Goal: Task Accomplishment & Management: Use online tool/utility

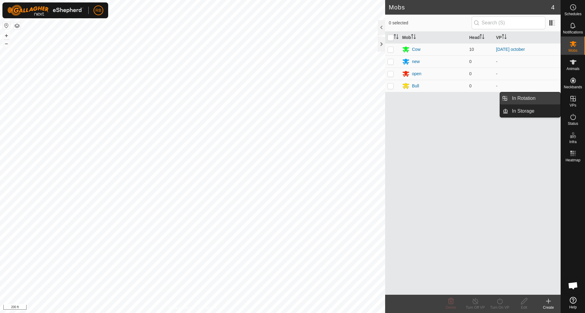
click at [536, 101] on link "In Rotation" at bounding box center [534, 98] width 52 height 12
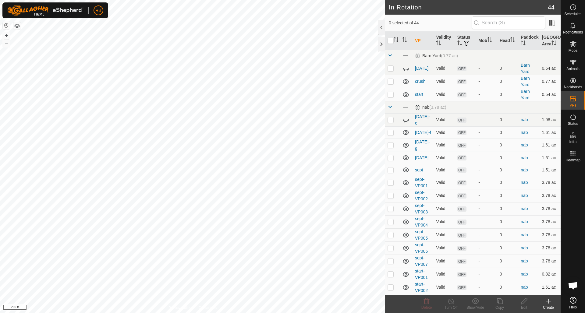
click at [549, 304] on icon at bounding box center [548, 301] width 7 height 7
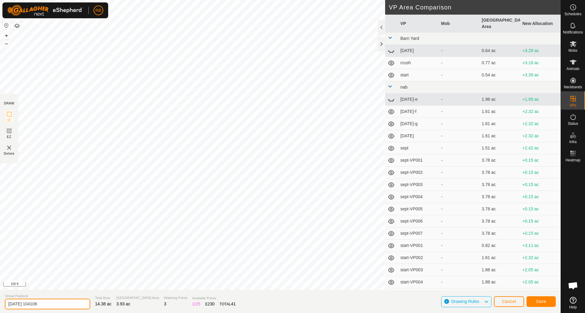
click at [52, 303] on input "[DATE] 104106" at bounding box center [47, 304] width 85 height 11
type input "[DATE] thanks giving"
click at [542, 301] on span "Save" at bounding box center [541, 301] width 10 height 5
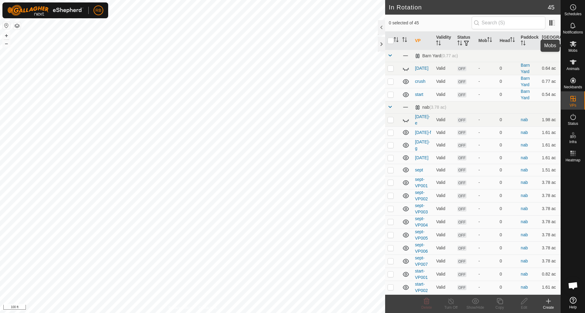
click at [573, 48] on es-mob-svg-icon at bounding box center [573, 44] width 11 height 10
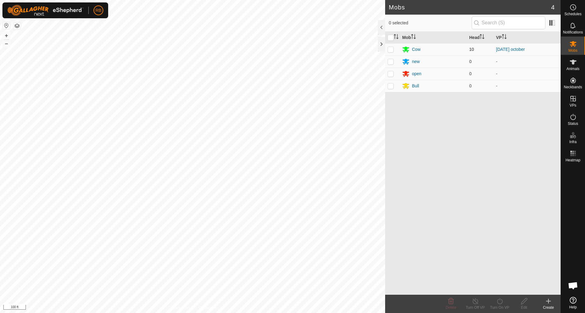
click at [391, 50] on p-checkbox at bounding box center [391, 49] width 6 height 5
checkbox input "true"
click at [500, 301] on icon at bounding box center [500, 301] width 8 height 7
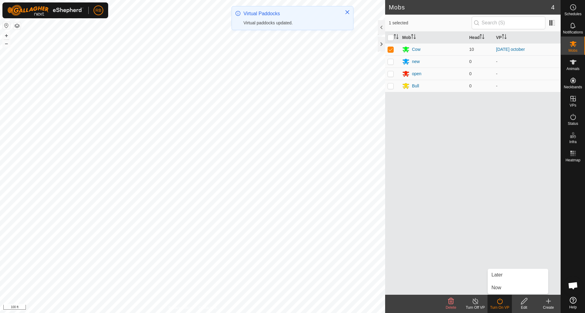
click at [499, 287] on link "Now" at bounding box center [518, 288] width 60 height 12
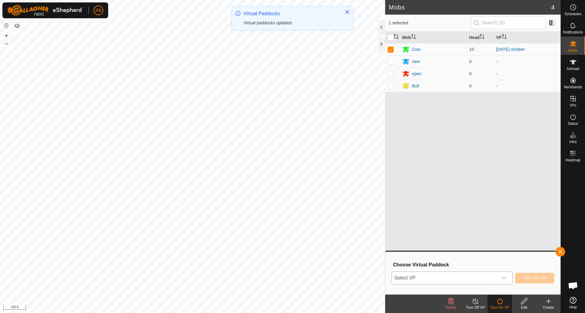
click at [505, 277] on icon "dropdown trigger" at bounding box center [504, 278] width 5 height 5
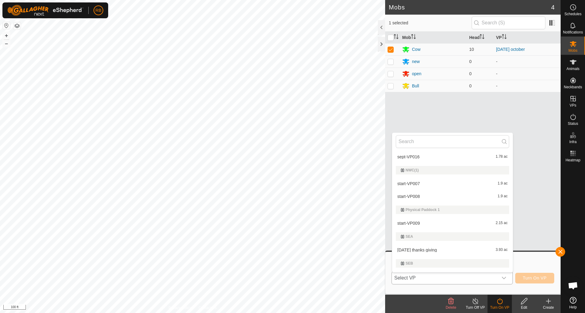
scroll to position [428, 0]
click at [433, 251] on li "[DATE] thanks giving 3.93 ac" at bounding box center [452, 250] width 121 height 12
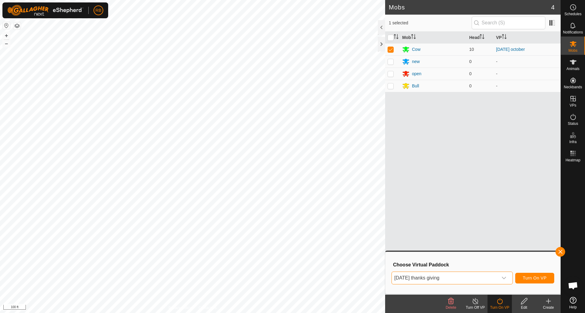
click at [535, 279] on span "Turn On VP" at bounding box center [535, 278] width 24 height 5
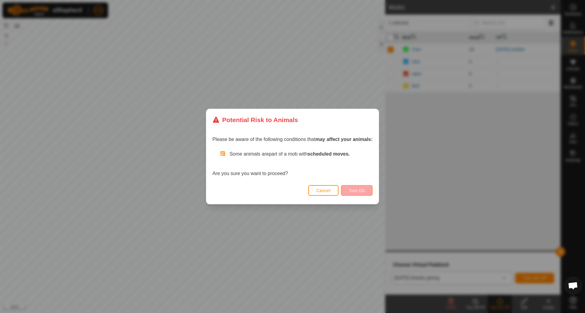
click at [368, 190] on button "Turn On" at bounding box center [357, 190] width 32 height 11
